Goal: Task Accomplishment & Management: Use online tool/utility

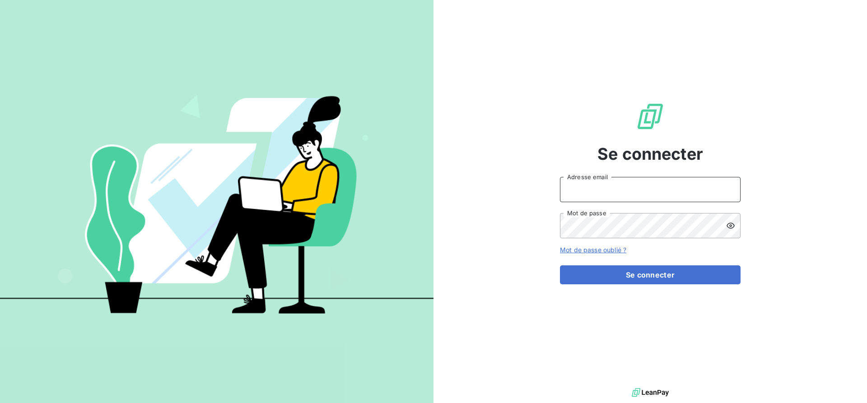
click at [580, 187] on input "Adresse email" at bounding box center [650, 189] width 181 height 25
click at [580, 190] on input "Adresse email" at bounding box center [650, 189] width 181 height 25
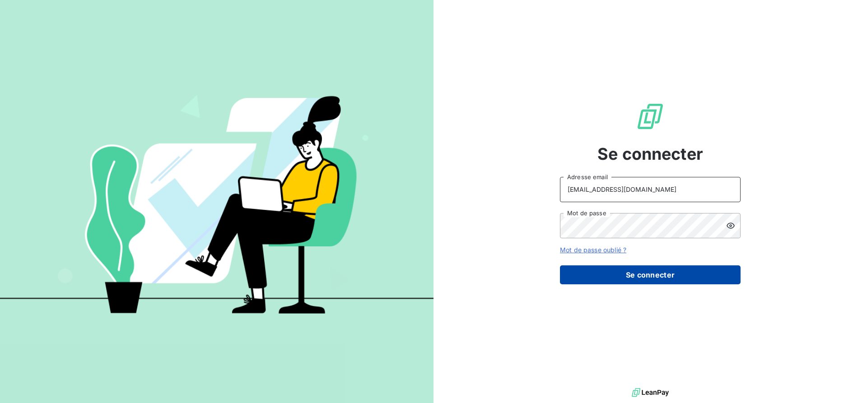
type input "sales@technicaviation.com"
click at [628, 270] on button "Se connecter" at bounding box center [650, 274] width 181 height 19
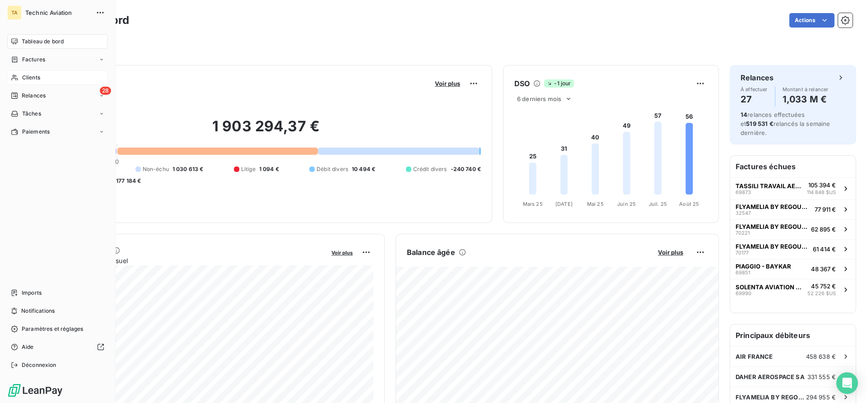
click at [15, 79] on icon at bounding box center [15, 77] width 8 height 7
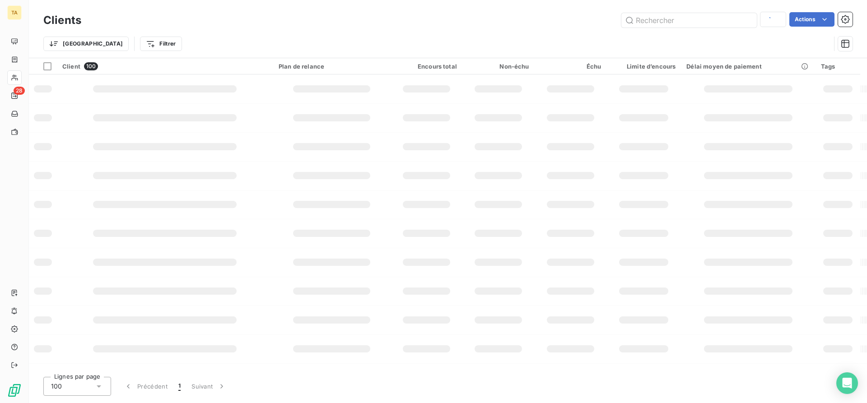
type input "picar"
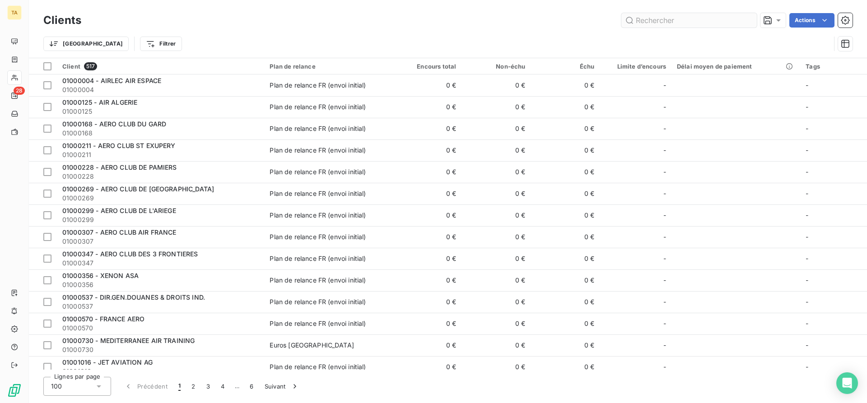
click at [662, 20] on input "text" at bounding box center [688, 20] width 135 height 14
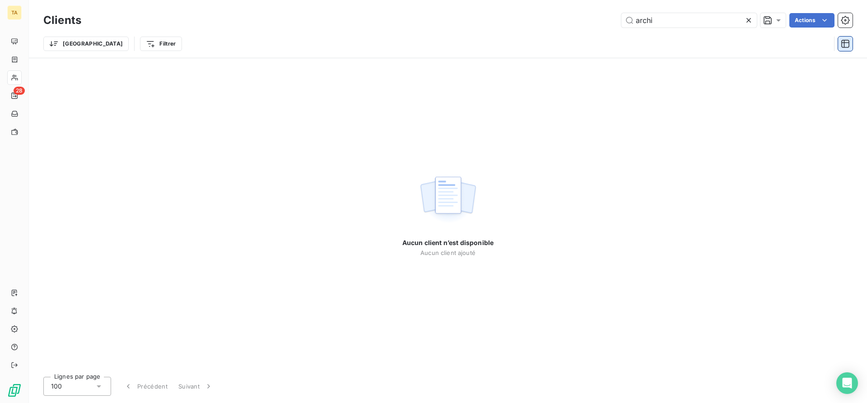
type input "archi"
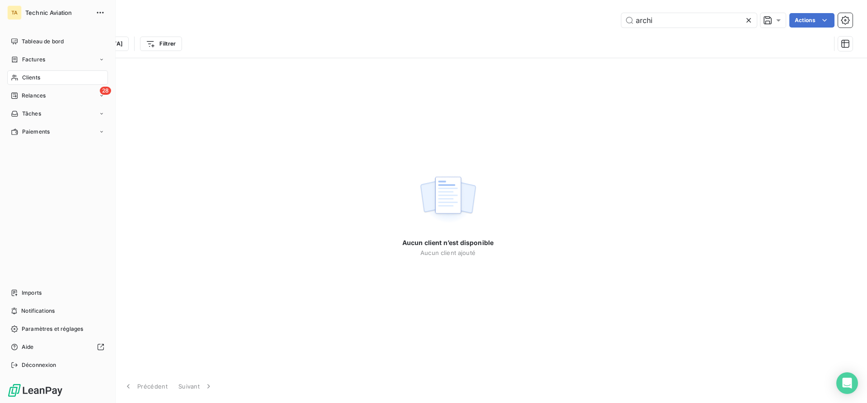
click at [24, 79] on span "Clients" at bounding box center [31, 78] width 18 height 8
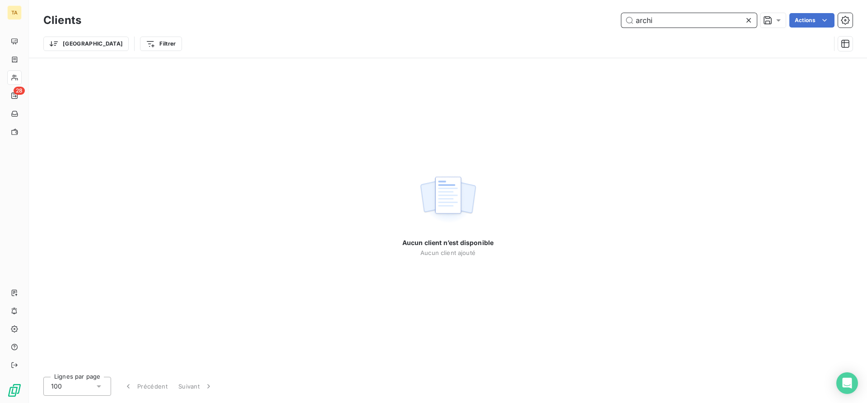
click at [667, 16] on input "archi" at bounding box center [688, 20] width 135 height 14
click at [751, 19] on icon at bounding box center [748, 20] width 9 height 9
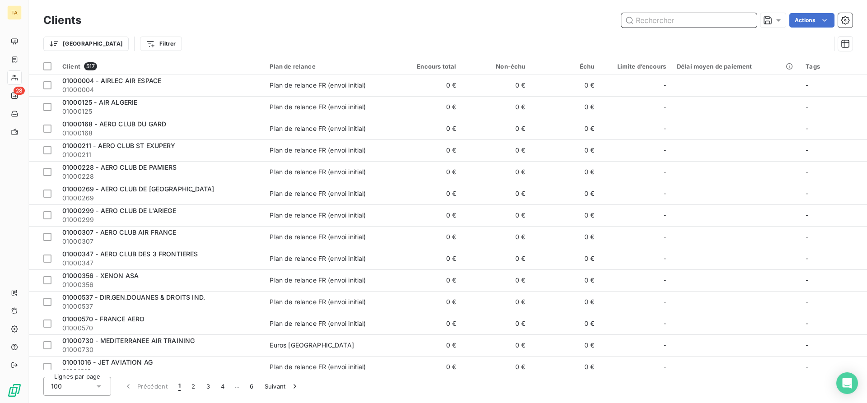
click at [672, 20] on input "text" at bounding box center [688, 20] width 135 height 14
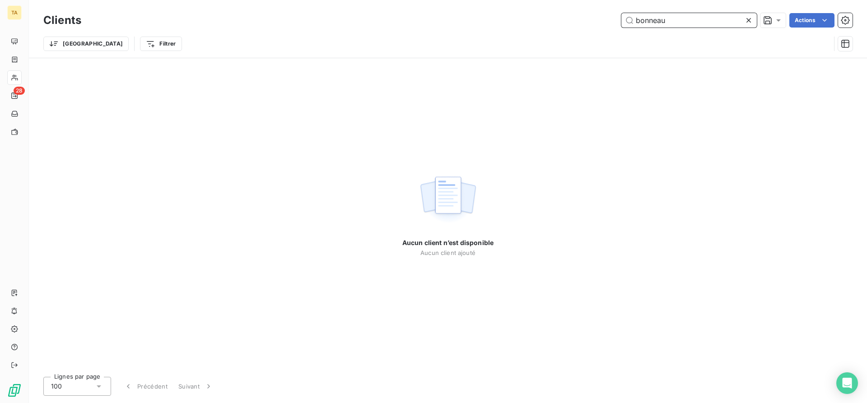
type input "bonneau"
click at [163, 142] on div "Aucun client n’est disponible Aucun client ajouté" at bounding box center [448, 213] width 838 height 311
